Goal: Task Accomplishment & Management: Manage account settings

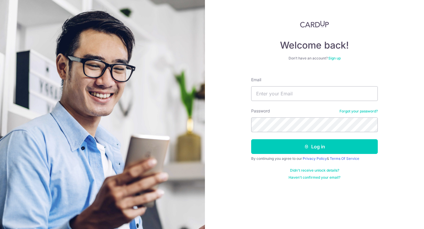
click at [284, 93] on input "Email" at bounding box center [314, 93] width 127 height 15
type input "[EMAIL_ADDRESS][DOMAIN_NAME]"
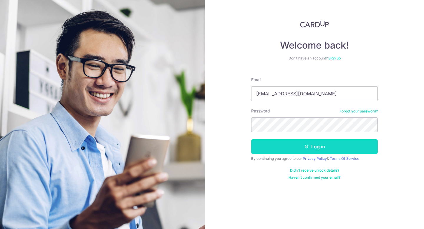
click at [287, 145] on button "Log in" at bounding box center [314, 146] width 127 height 15
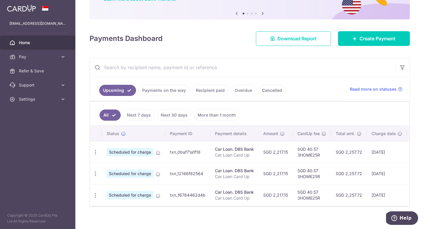
scroll to position [61, 0]
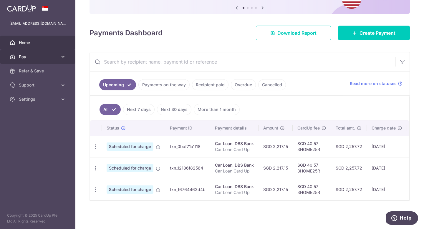
click at [55, 57] on span "Pay" at bounding box center [38, 57] width 39 height 6
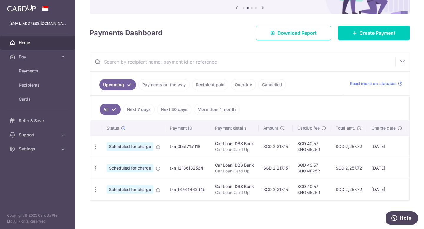
click at [37, 41] on span "Home" at bounding box center [38, 43] width 39 height 6
